Goal: Obtain resource: Download file/media

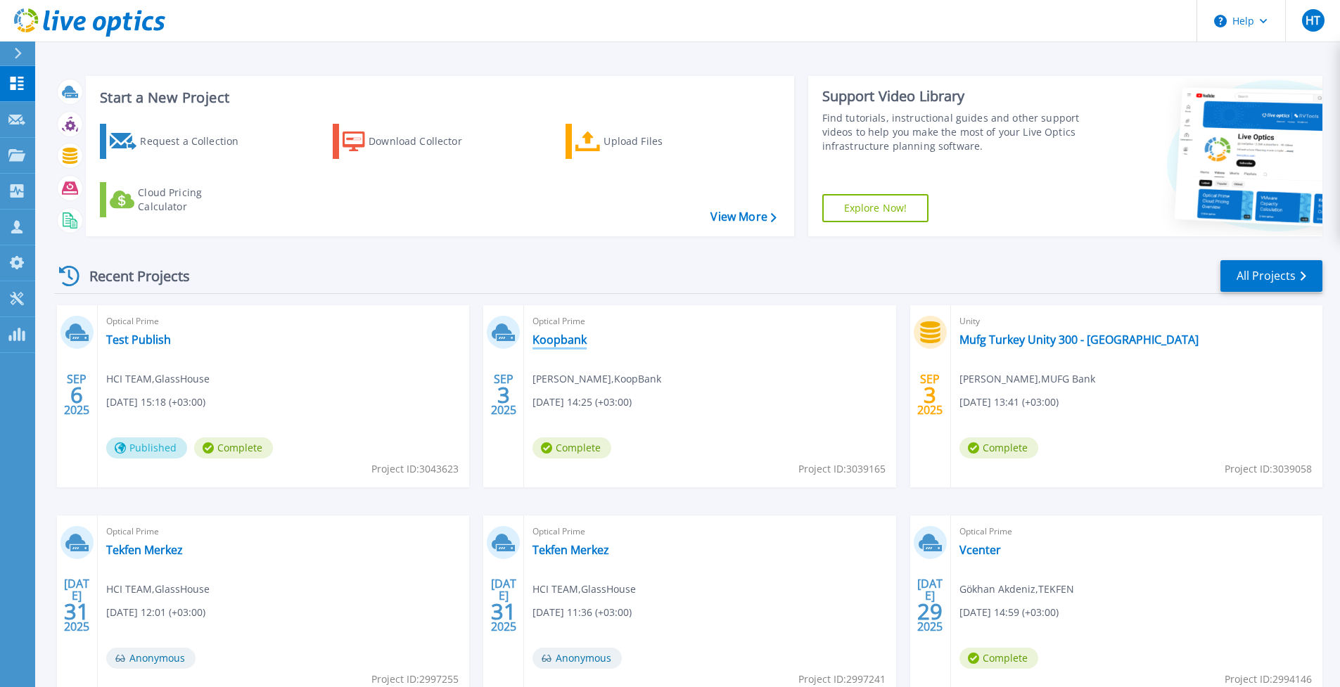
click at [572, 344] on link "Koopbank" at bounding box center [560, 340] width 54 height 14
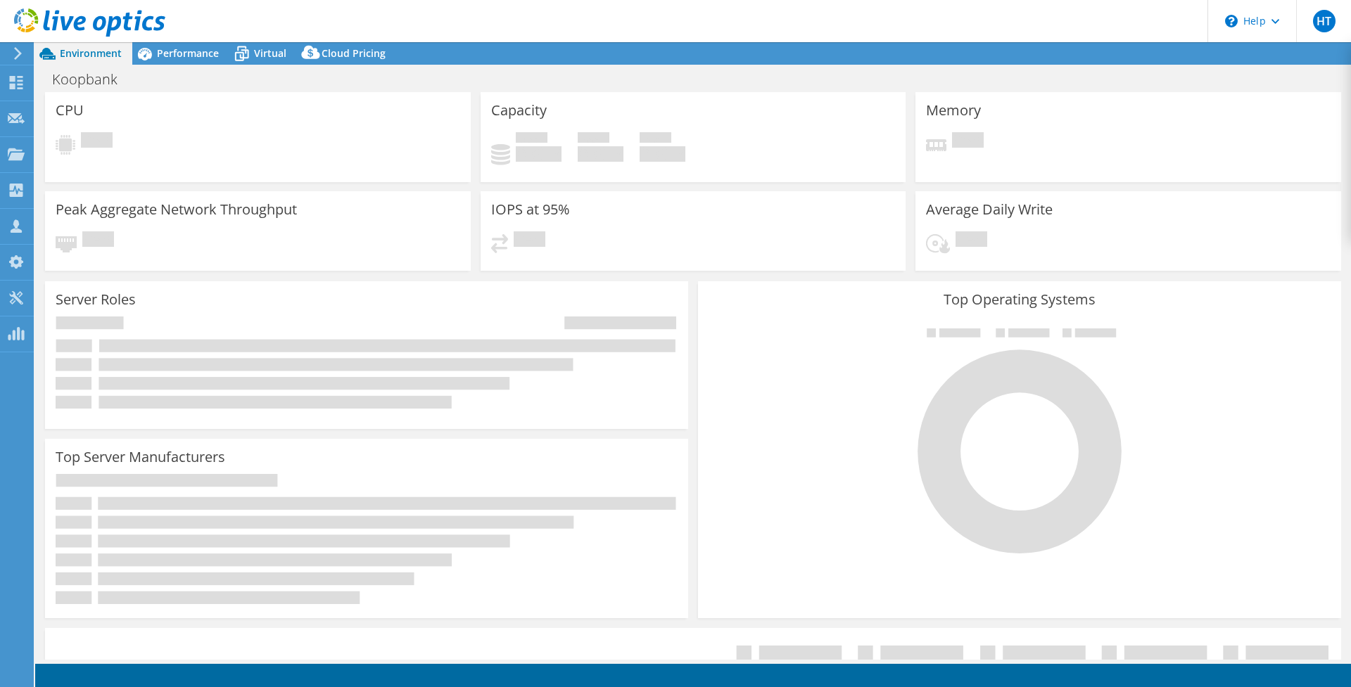
select select "USD"
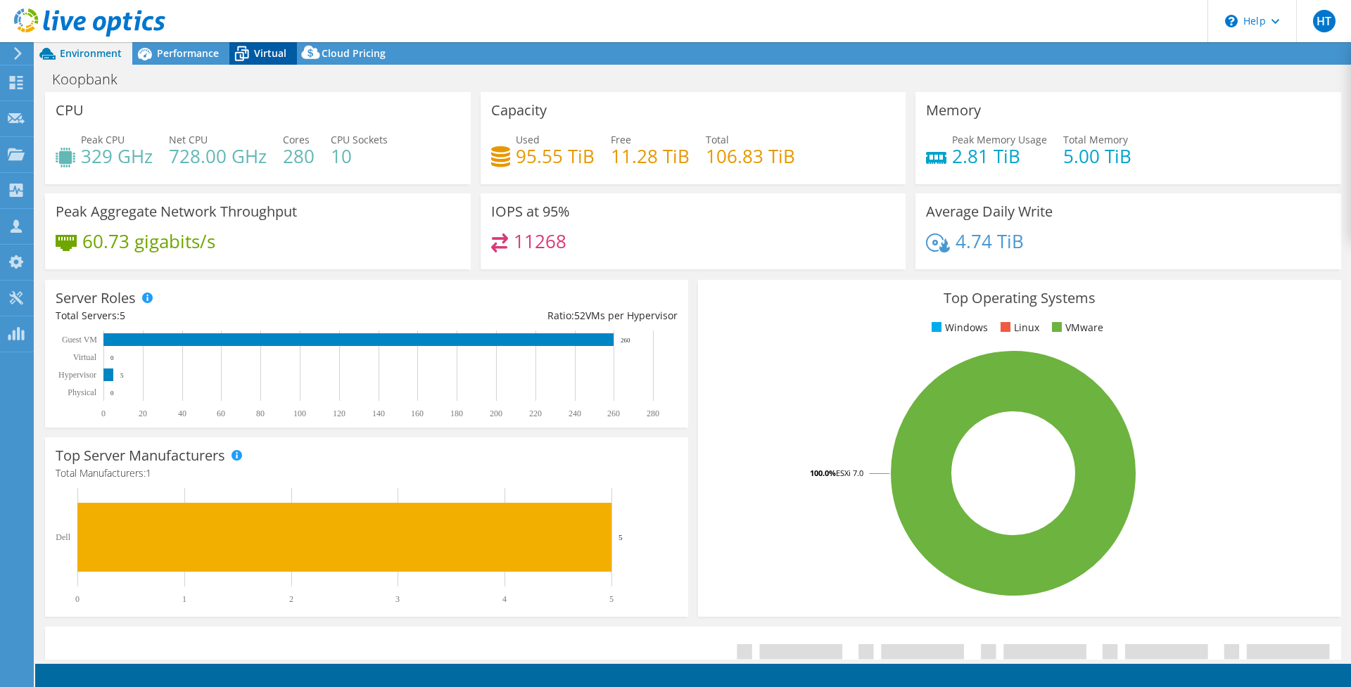
click at [271, 56] on span "Virtual" at bounding box center [270, 52] width 32 height 13
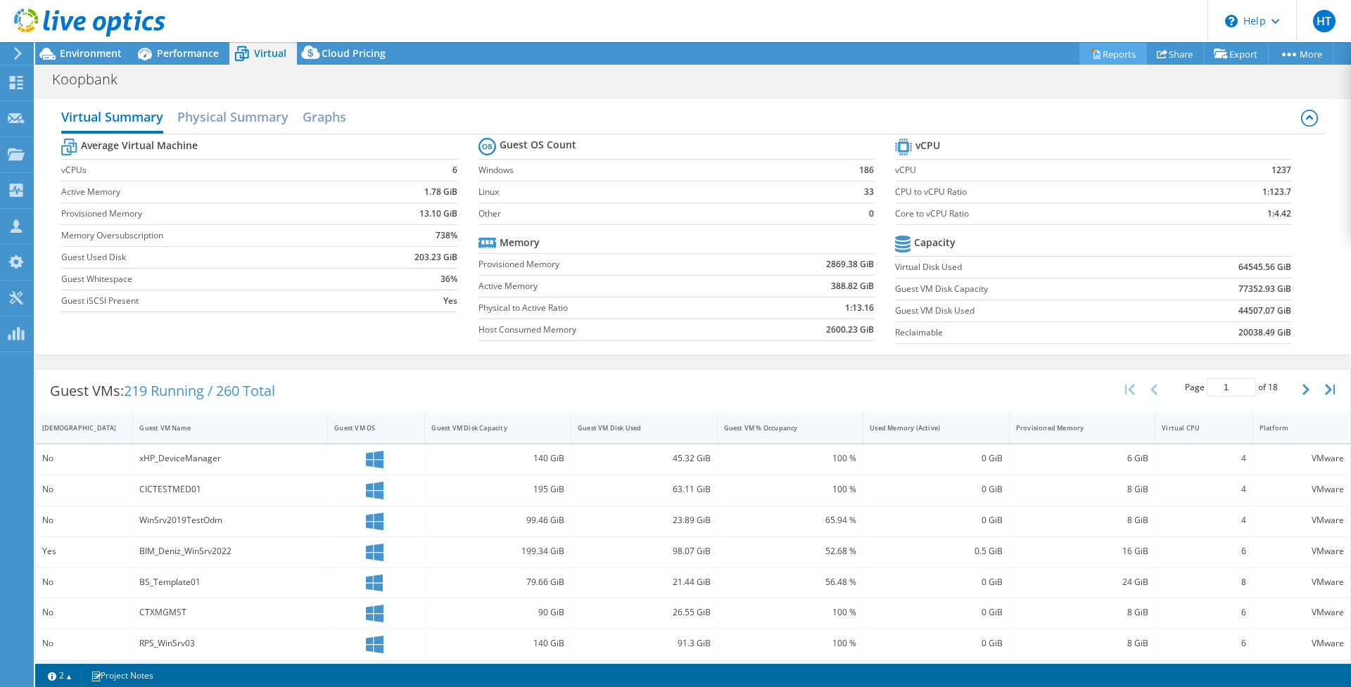
click at [1098, 55] on link "Reports" at bounding box center [1113, 54] width 68 height 22
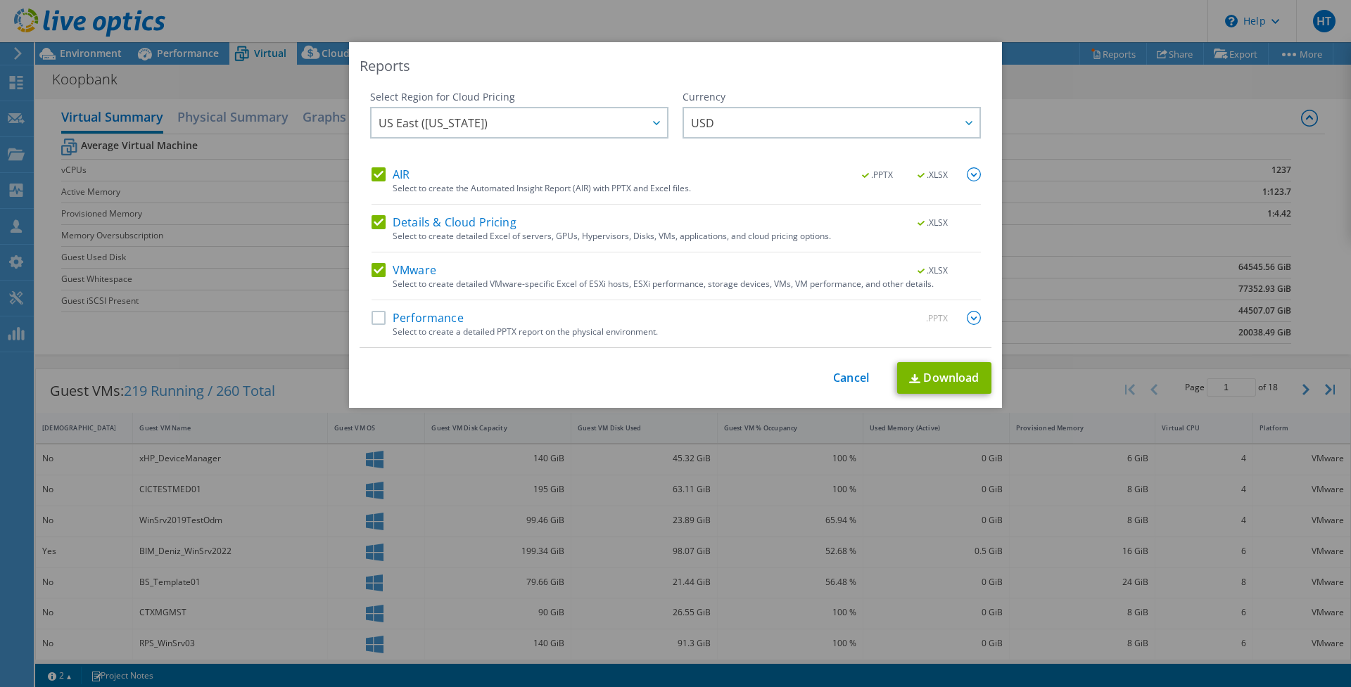
click at [374, 322] on label "Performance" at bounding box center [417, 318] width 92 height 14
click at [0, 0] on input "Performance" at bounding box center [0, 0] width 0 height 0
click at [938, 378] on link "Download" at bounding box center [944, 378] width 94 height 32
click at [847, 377] on link "Cancel" at bounding box center [851, 377] width 36 height 13
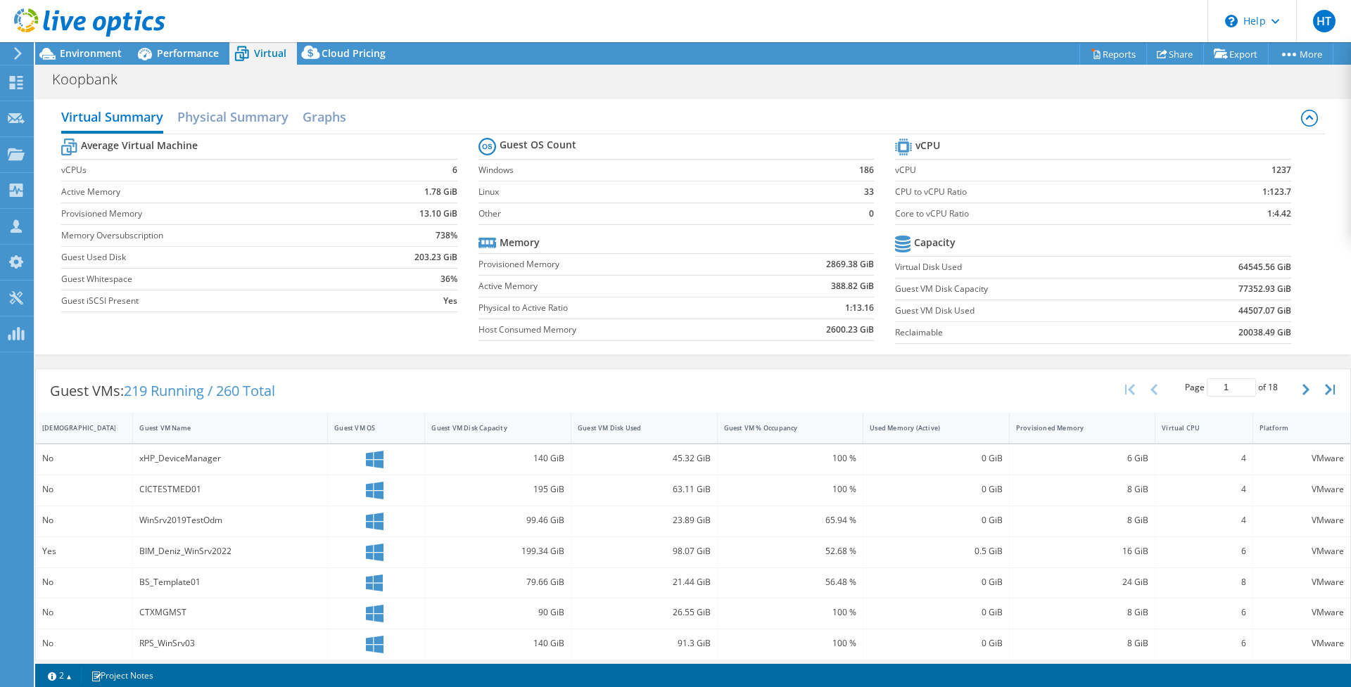
click at [72, 29] on icon at bounding box center [89, 22] width 151 height 29
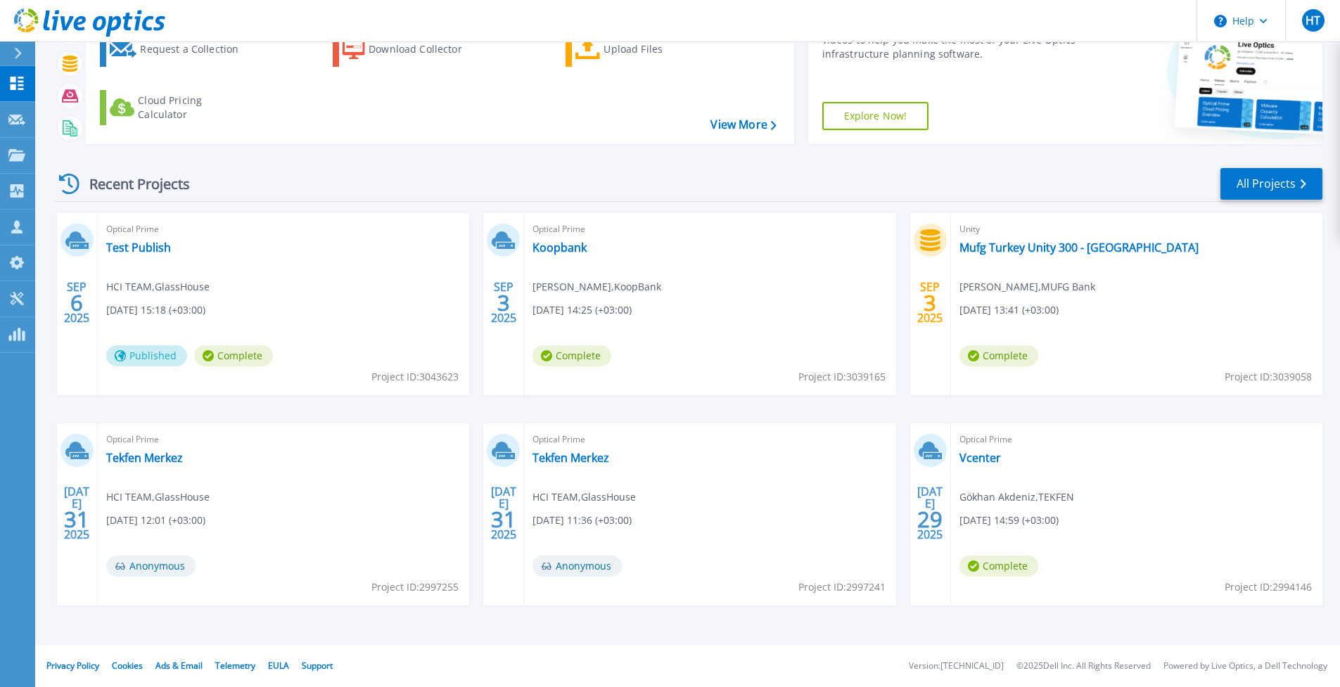
scroll to position [92, 0]
click at [183, 461] on link "Tekfen Merkez" at bounding box center [144, 458] width 77 height 14
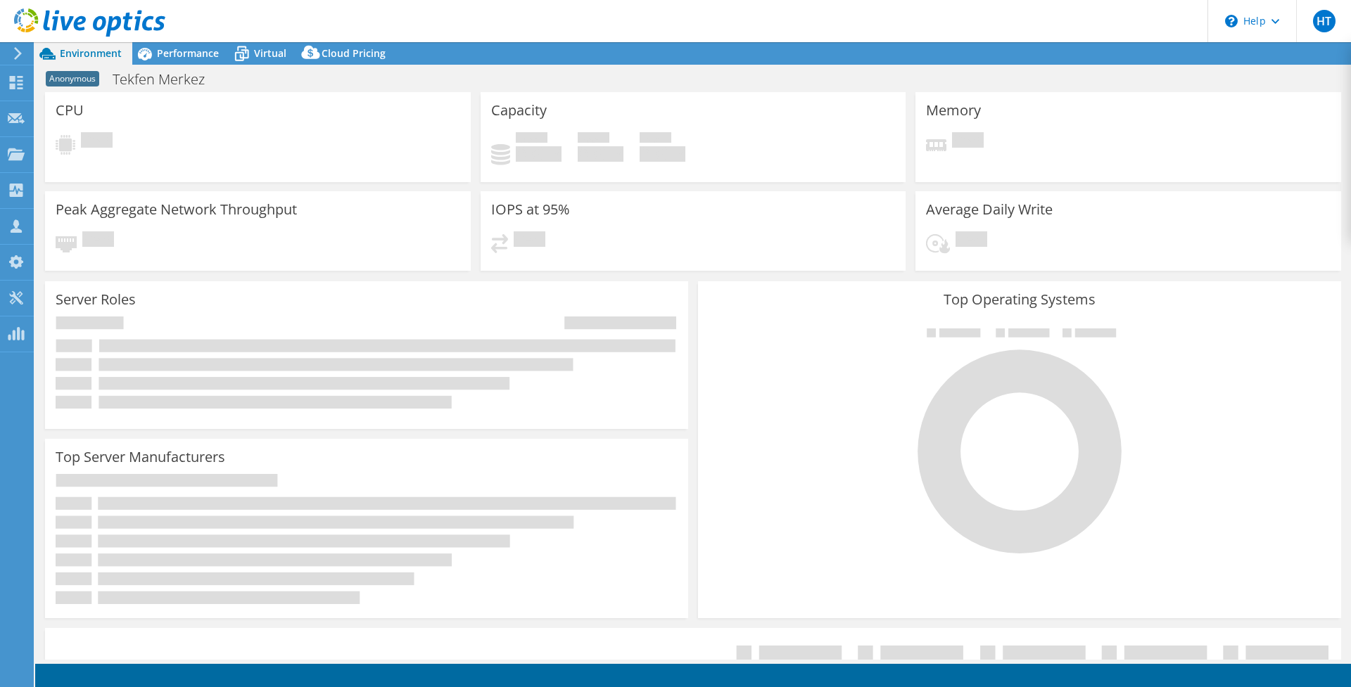
select select "USD"
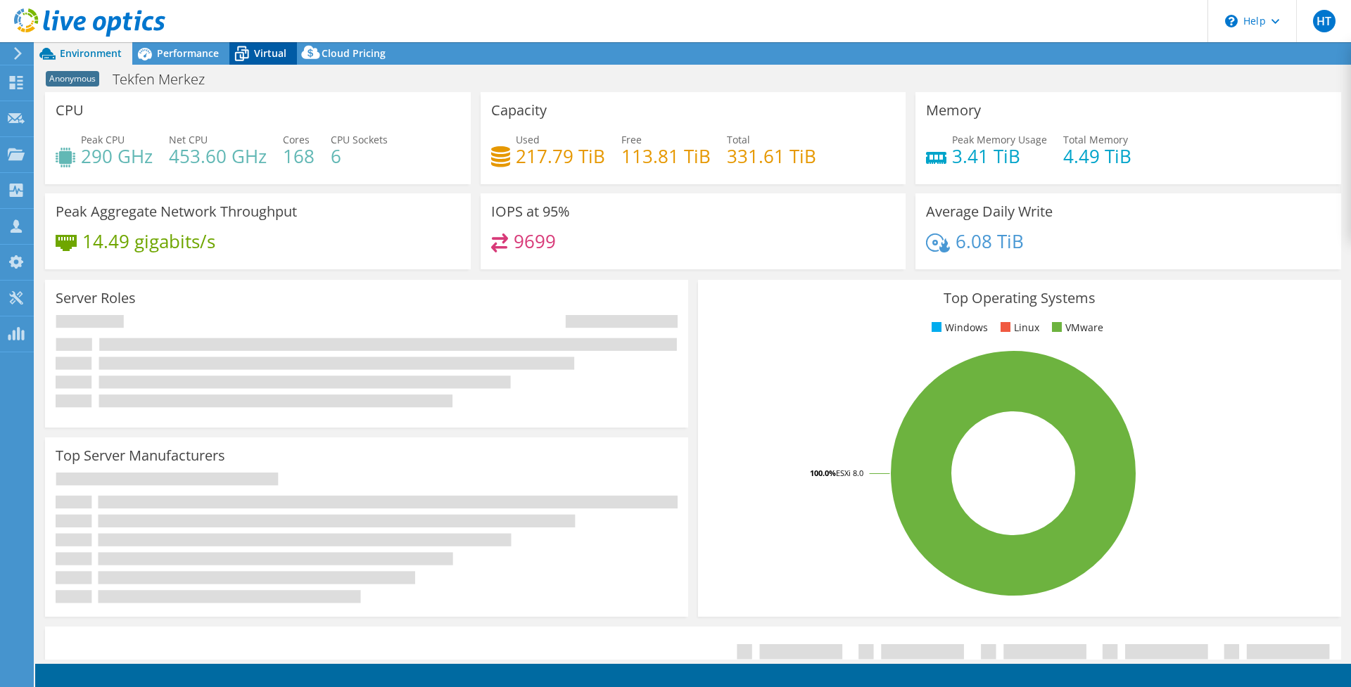
click at [267, 56] on span "Virtual" at bounding box center [270, 52] width 32 height 13
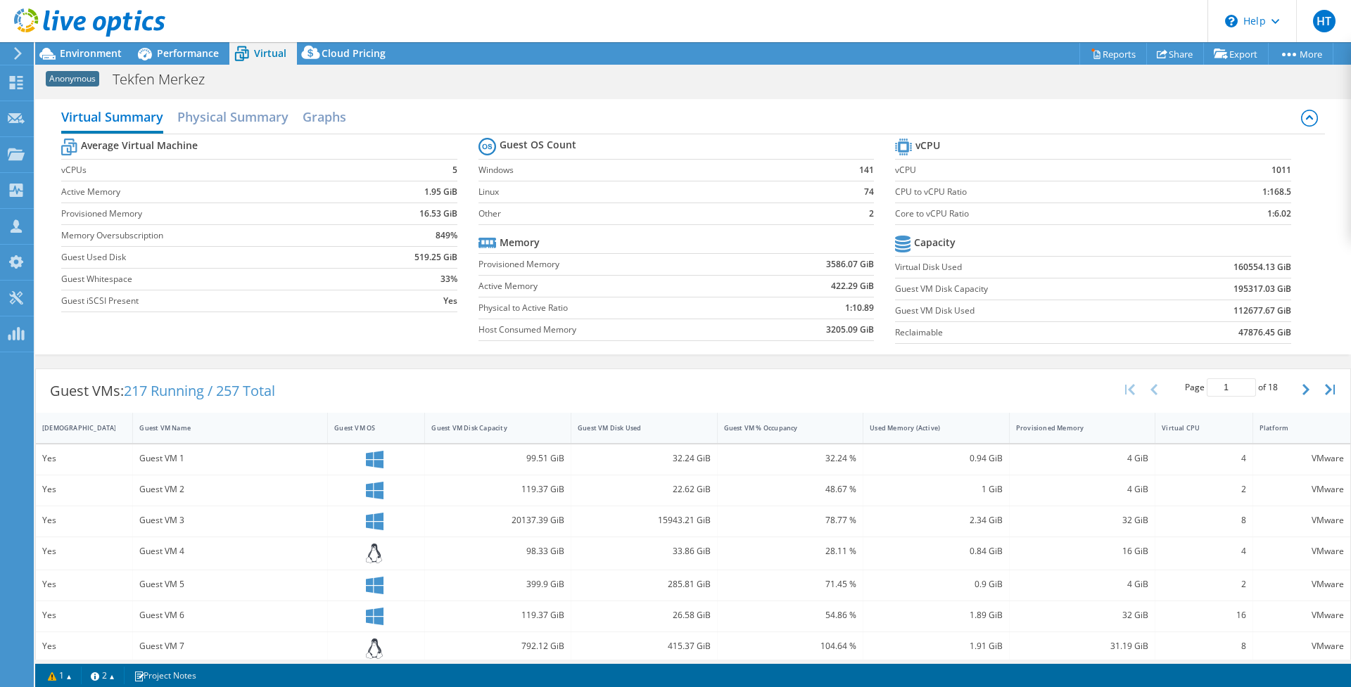
click at [117, 24] on use at bounding box center [89, 22] width 151 height 28
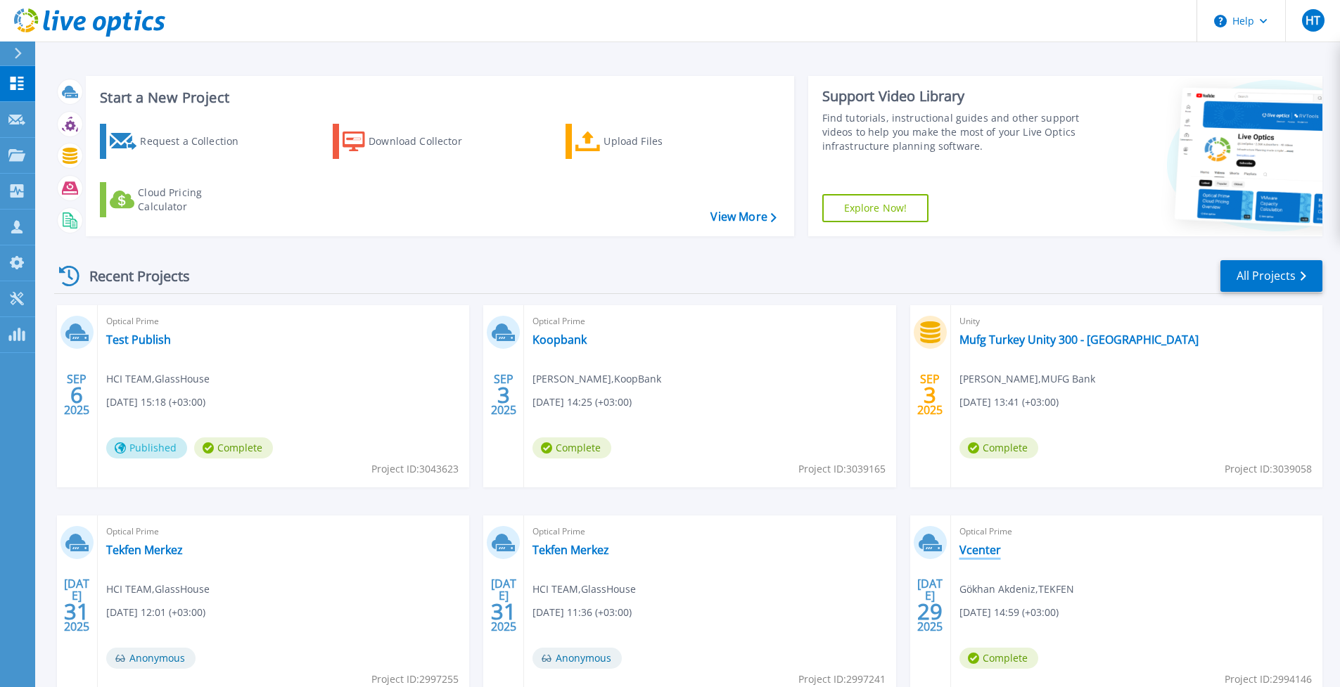
click at [982, 554] on link "Vcenter" at bounding box center [981, 550] width 42 height 14
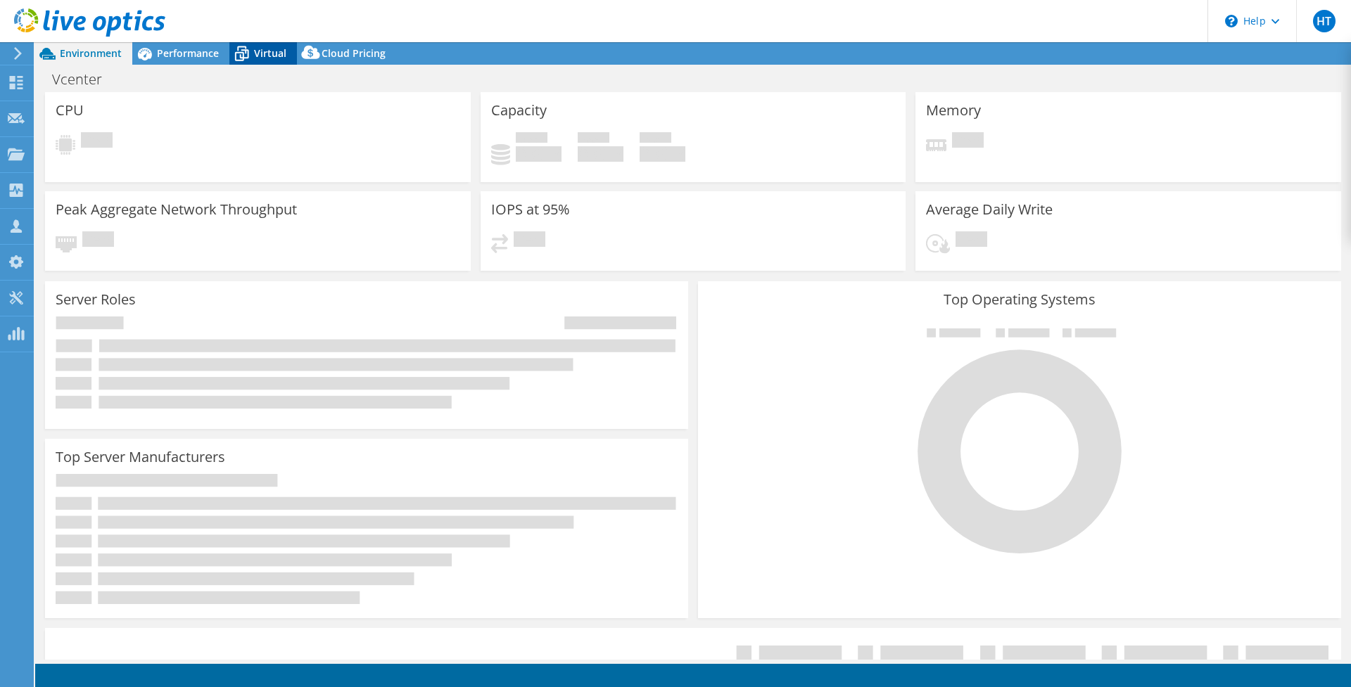
select select "USD"
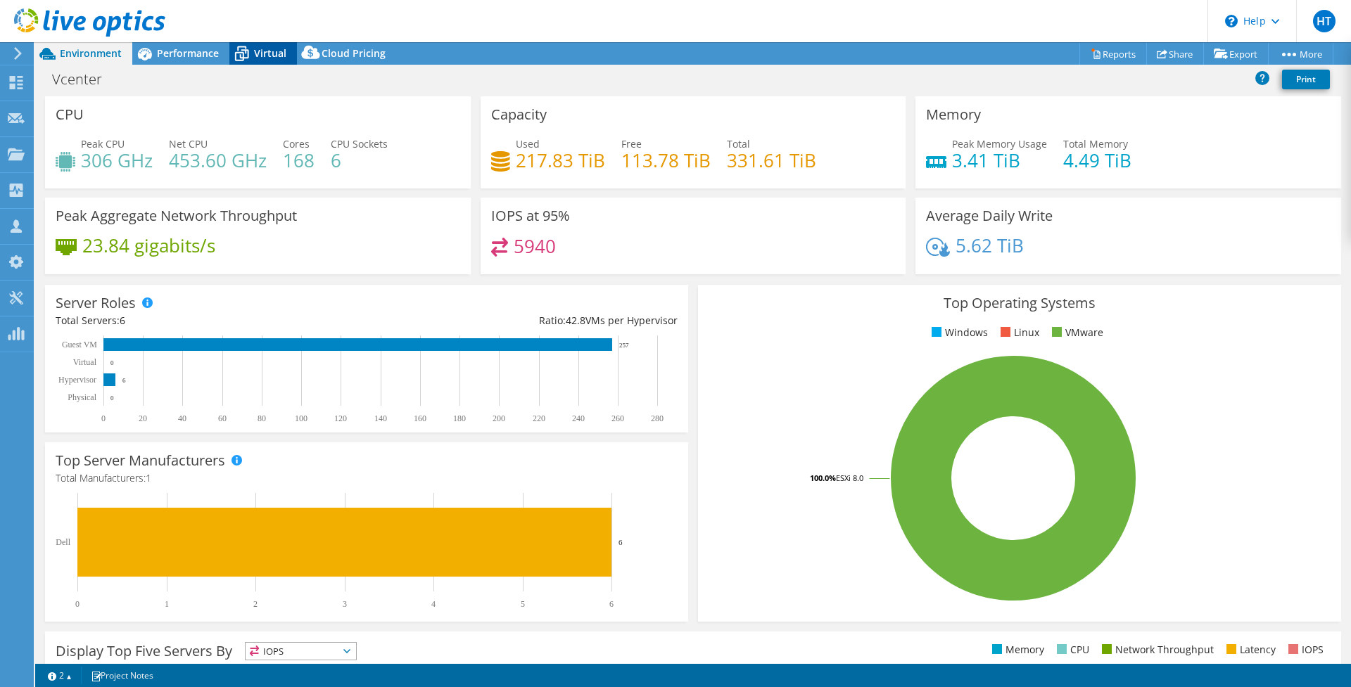
click at [267, 53] on span "Virtual" at bounding box center [270, 52] width 32 height 13
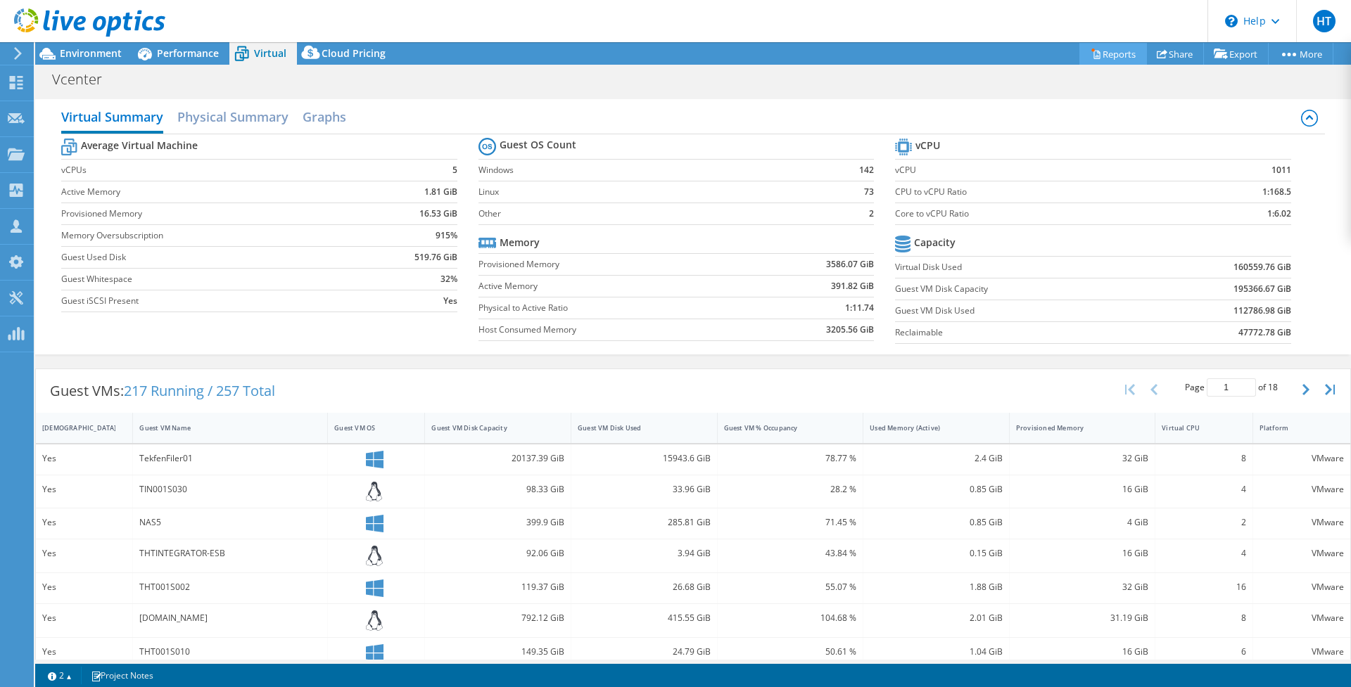
click at [1105, 58] on link "Reports" at bounding box center [1113, 54] width 68 height 22
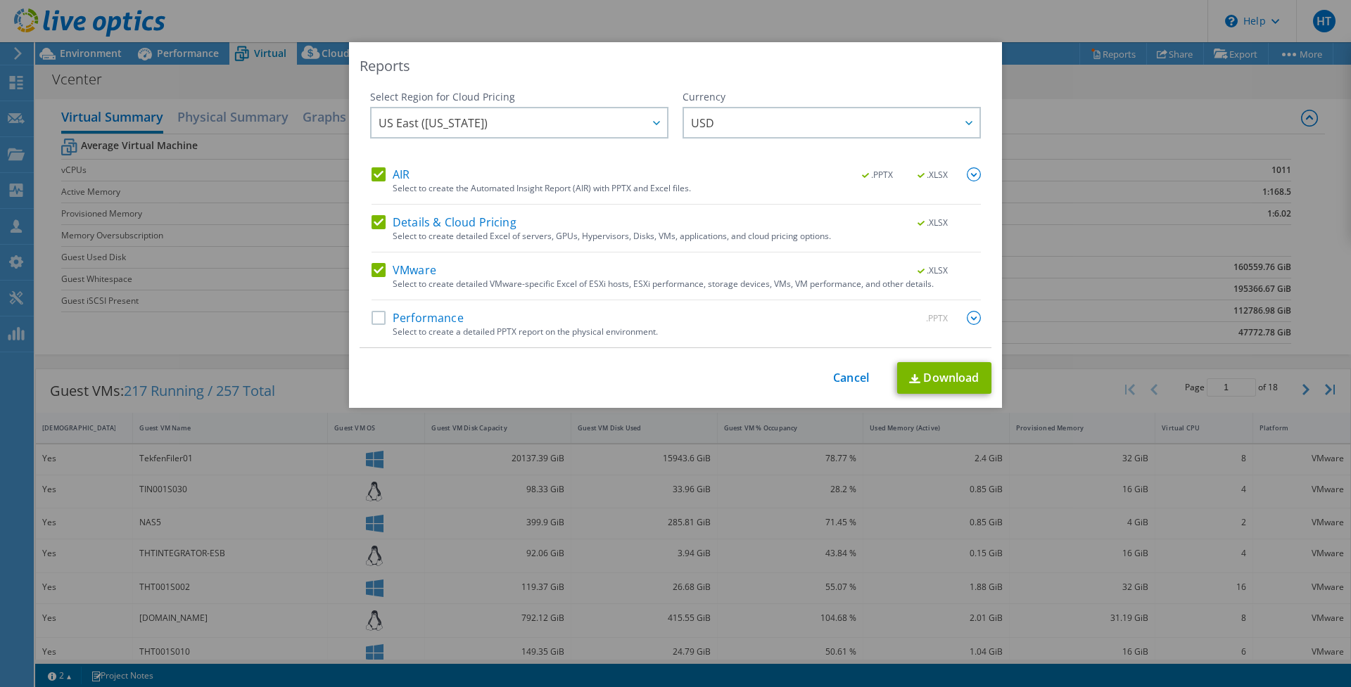
click at [371, 324] on label "Performance" at bounding box center [417, 318] width 92 height 14
click at [0, 0] on input "Performance" at bounding box center [0, 0] width 0 height 0
click at [946, 383] on link "Download" at bounding box center [944, 378] width 94 height 32
click at [847, 377] on link "Cancel" at bounding box center [851, 377] width 36 height 13
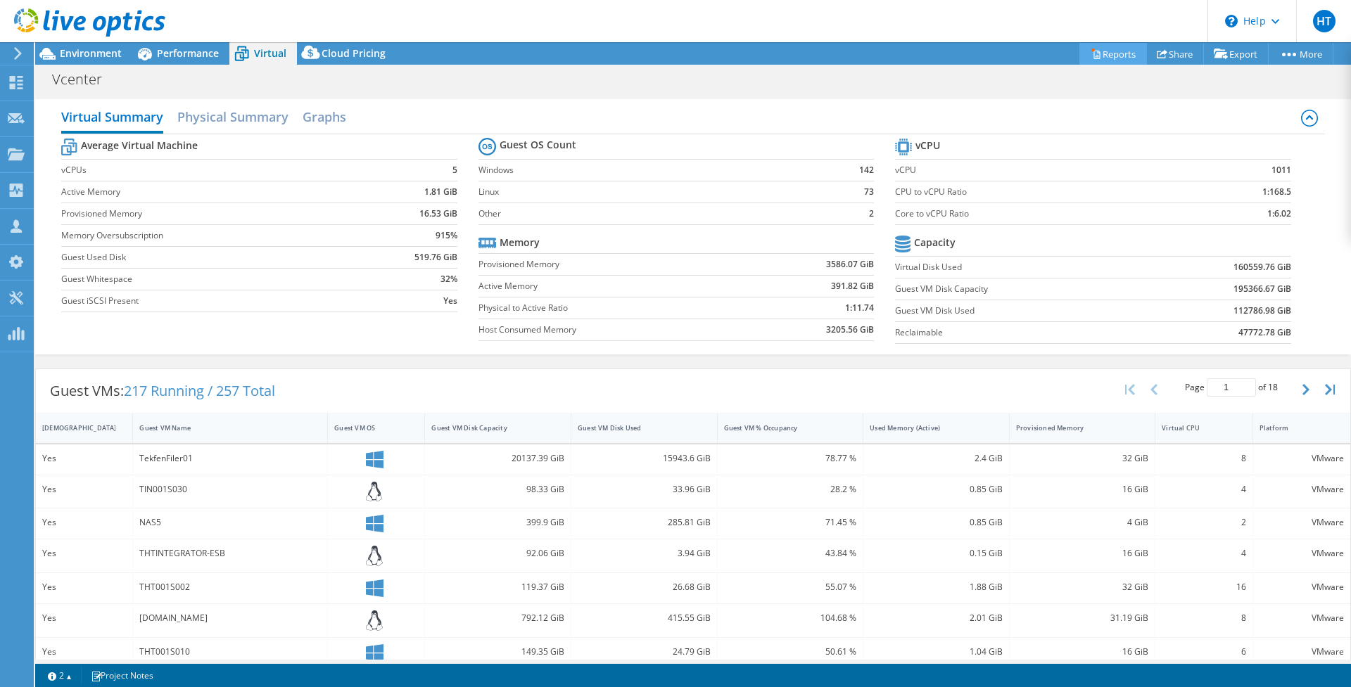
click at [1112, 53] on link "Reports" at bounding box center [1113, 54] width 68 height 22
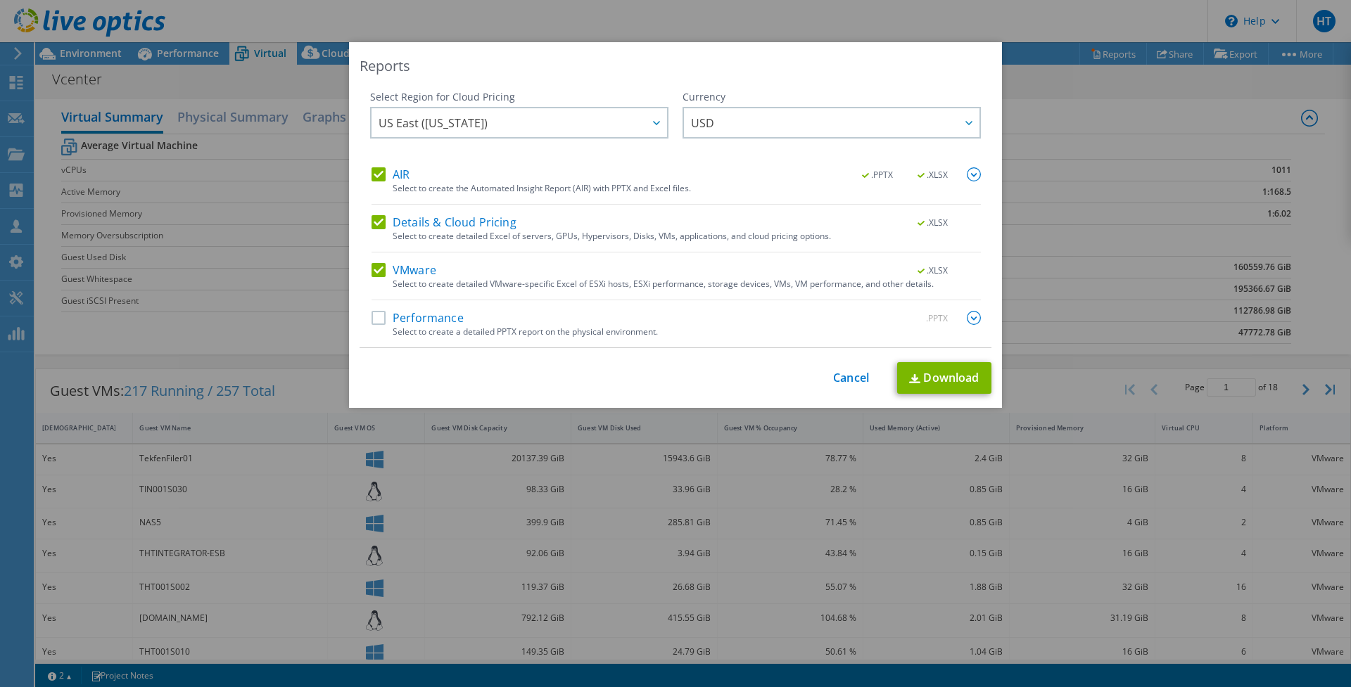
click at [380, 319] on label "Performance" at bounding box center [417, 318] width 92 height 14
click at [0, 0] on input "Performance" at bounding box center [0, 0] width 0 height 0
click at [618, 128] on span "US East ([US_STATE])" at bounding box center [522, 122] width 288 height 29
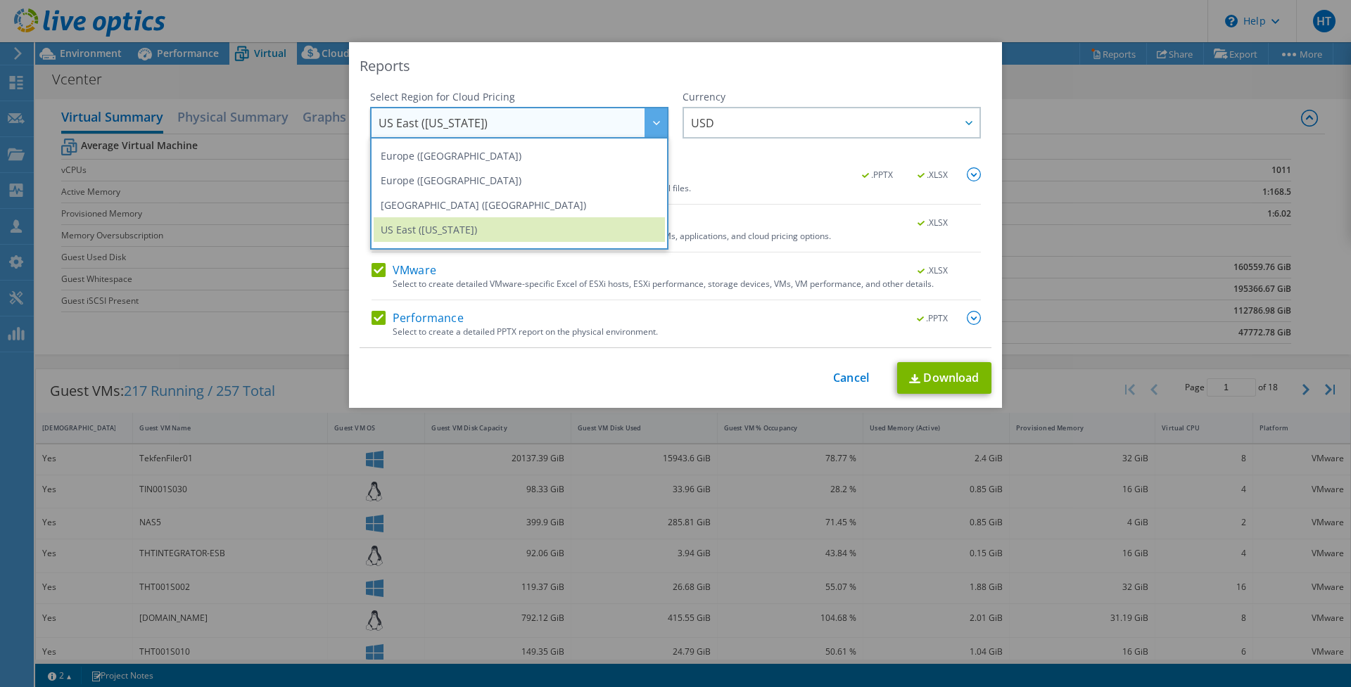
scroll to position [158, 0]
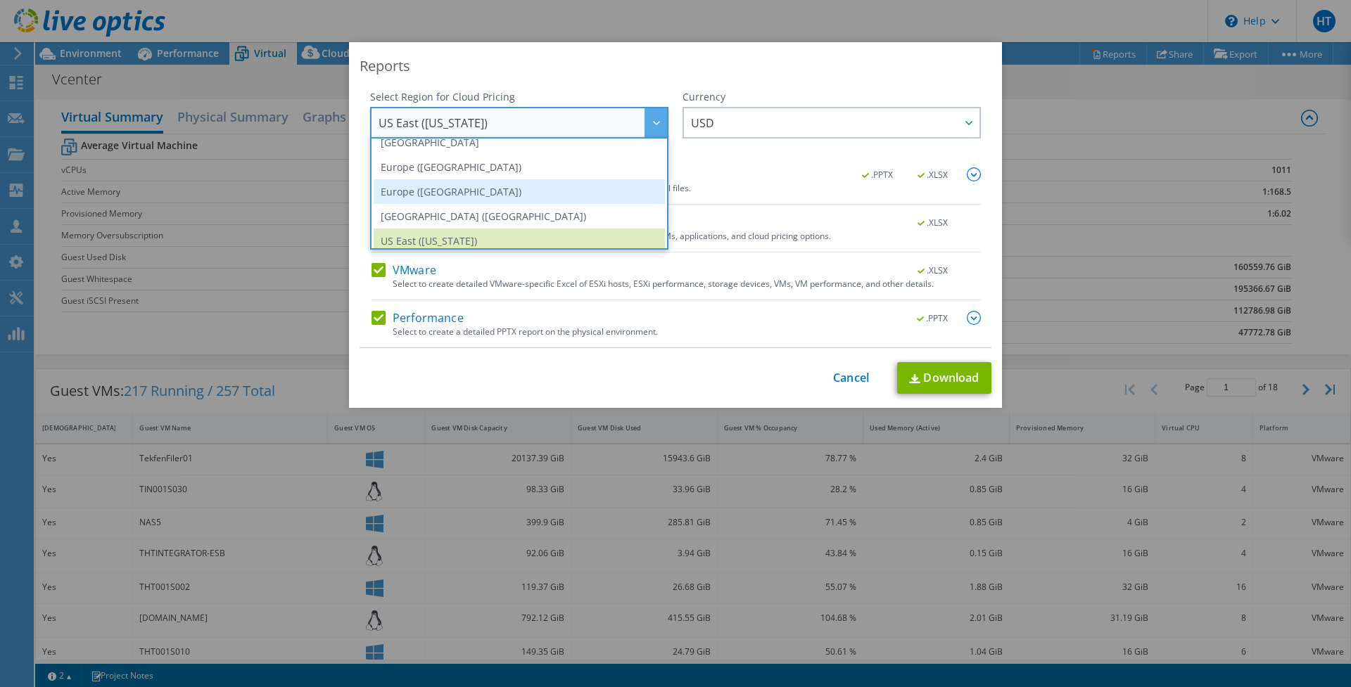
click at [571, 188] on li "Europe ([GEOGRAPHIC_DATA])" at bounding box center [519, 191] width 291 height 25
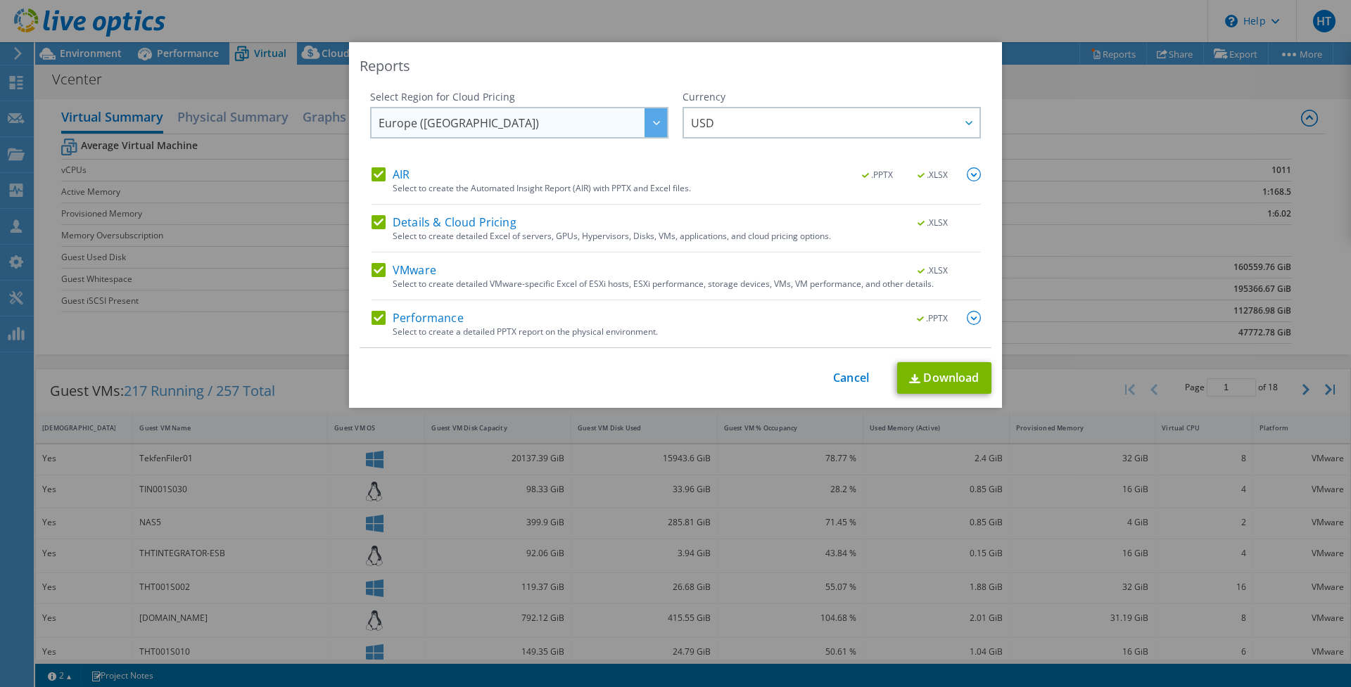
click at [574, 126] on span "Europe ([GEOGRAPHIC_DATA])" at bounding box center [522, 122] width 288 height 29
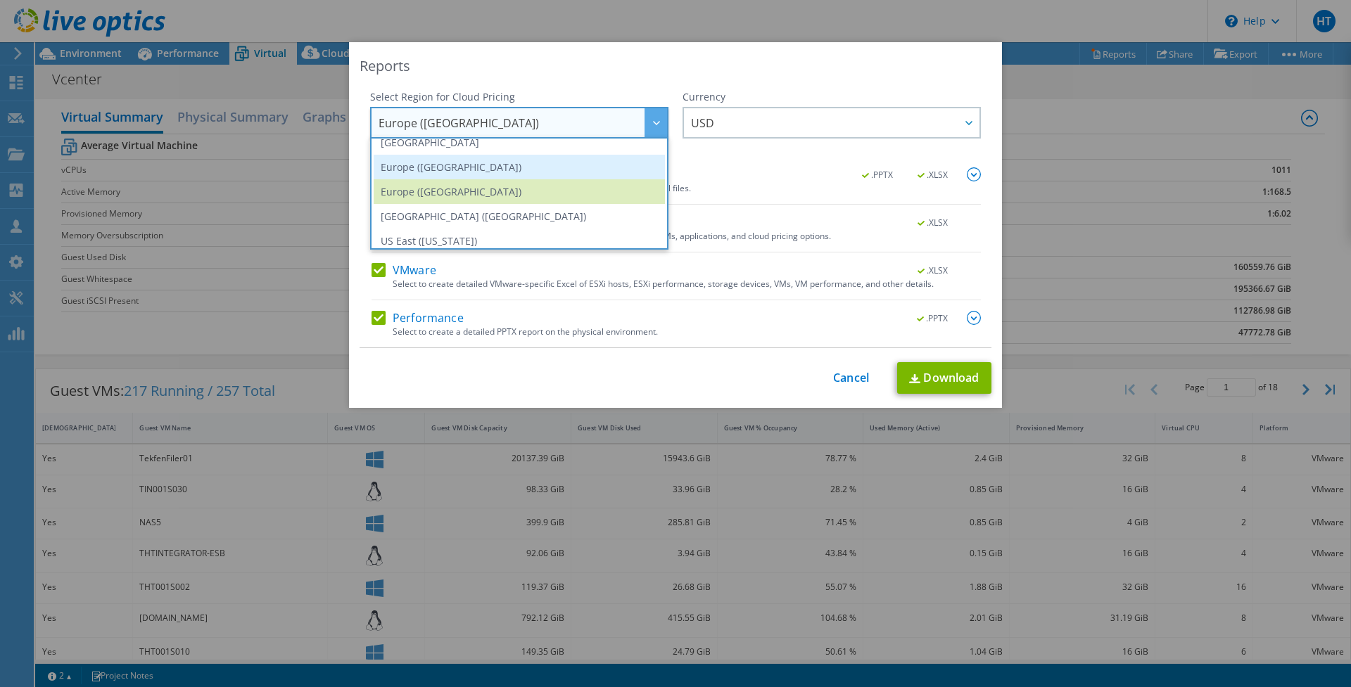
click at [553, 170] on li "Europe ([GEOGRAPHIC_DATA])" at bounding box center [519, 167] width 291 height 25
